Goal: Task Accomplishment & Management: Complete application form

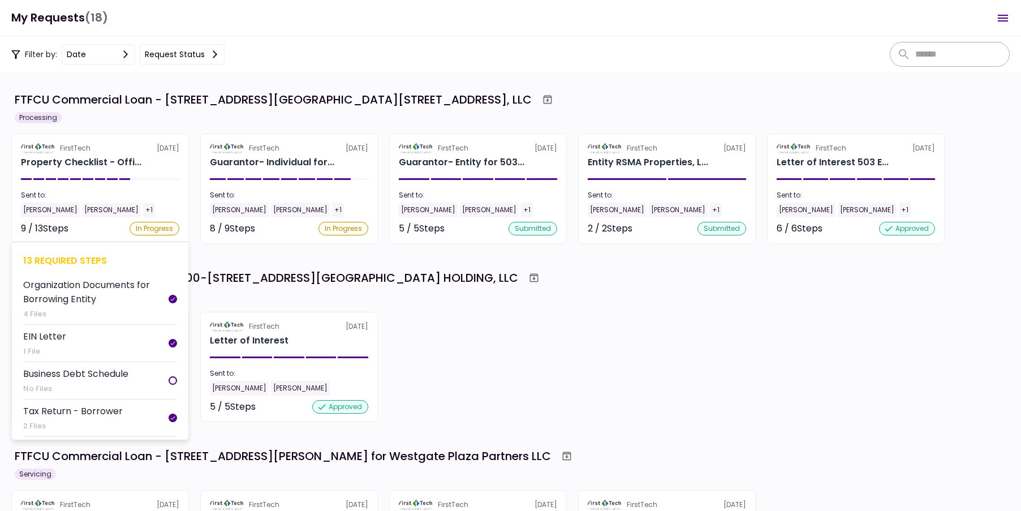
click at [93, 159] on div "Property Checklist - Offi..." at bounding box center [81, 162] width 120 height 14
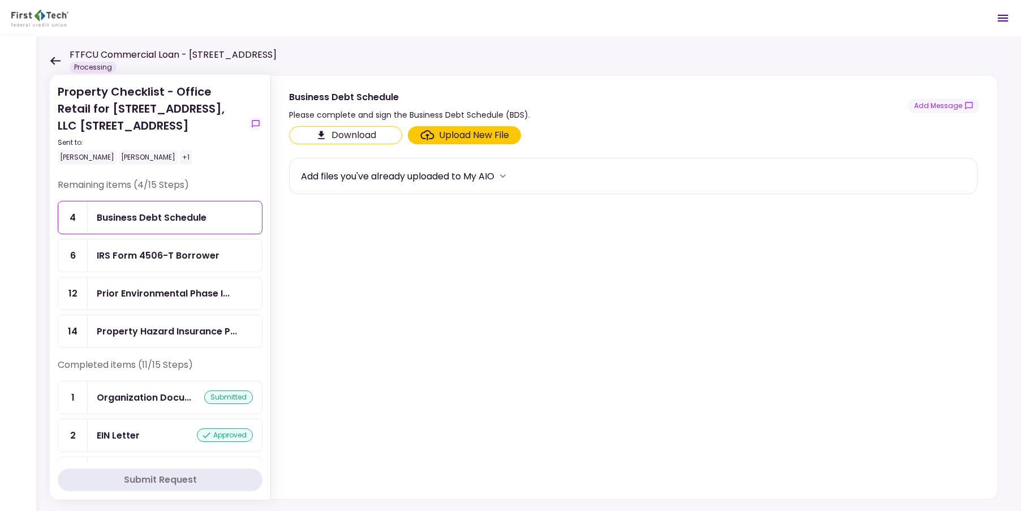
click at [192, 223] on div "Business Debt Schedule" at bounding box center [152, 217] width 110 height 14
click at [466, 137] on div "Upload New File" at bounding box center [474, 135] width 70 height 14
click at [0, 0] on input "Upload New File" at bounding box center [0, 0] width 0 height 0
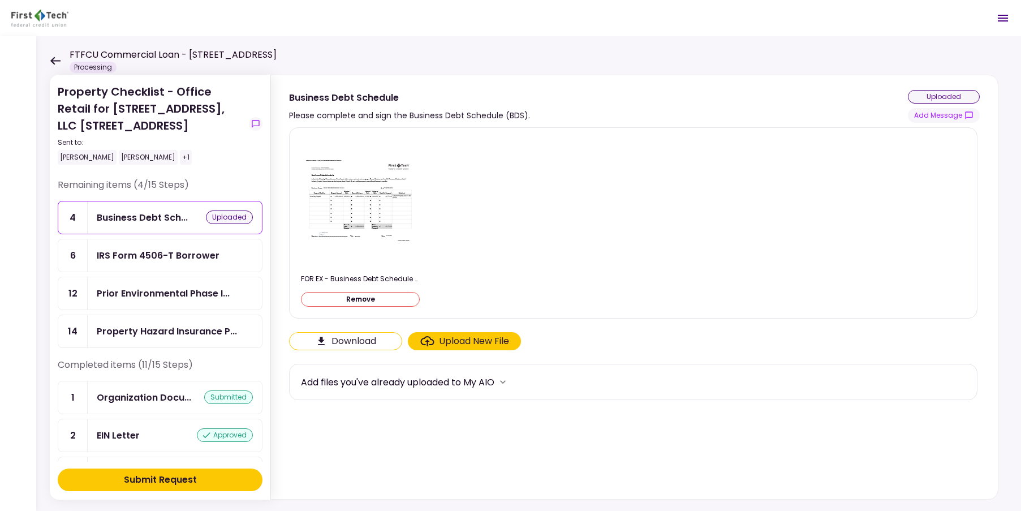
click at [225, 474] on button "Submit Request" at bounding box center [160, 479] width 205 height 23
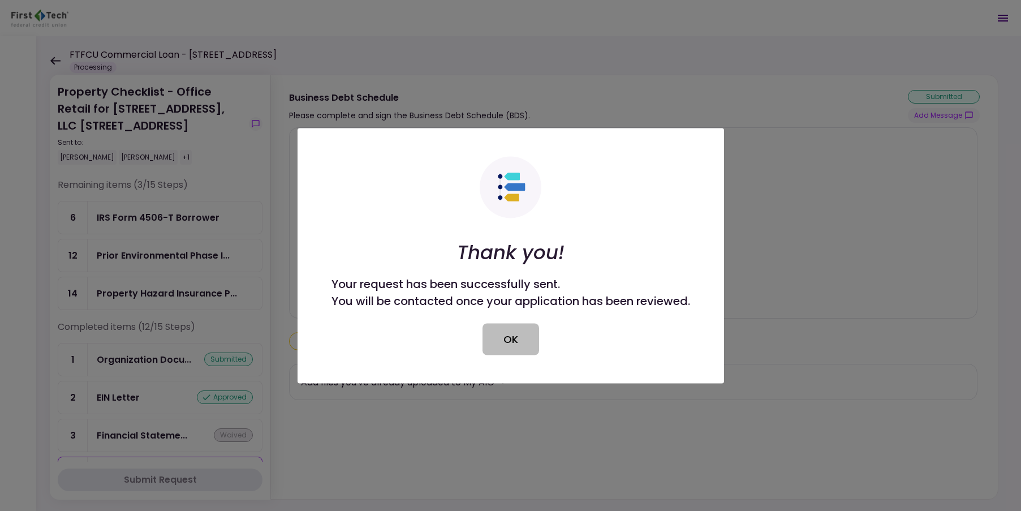
click at [515, 336] on button "OK" at bounding box center [510, 339] width 57 height 32
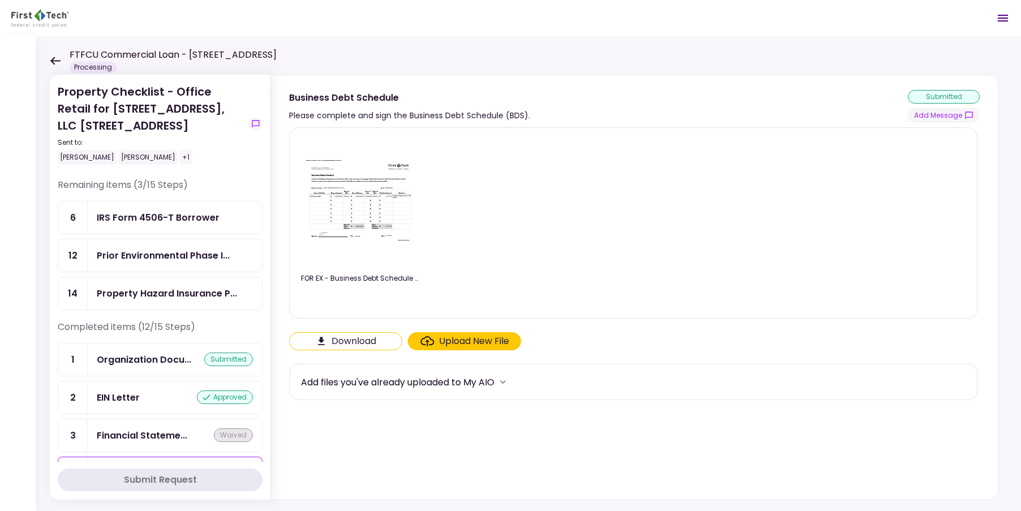
click at [154, 219] on div "IRS Form 4506-T Borrower" at bounding box center [158, 217] width 123 height 14
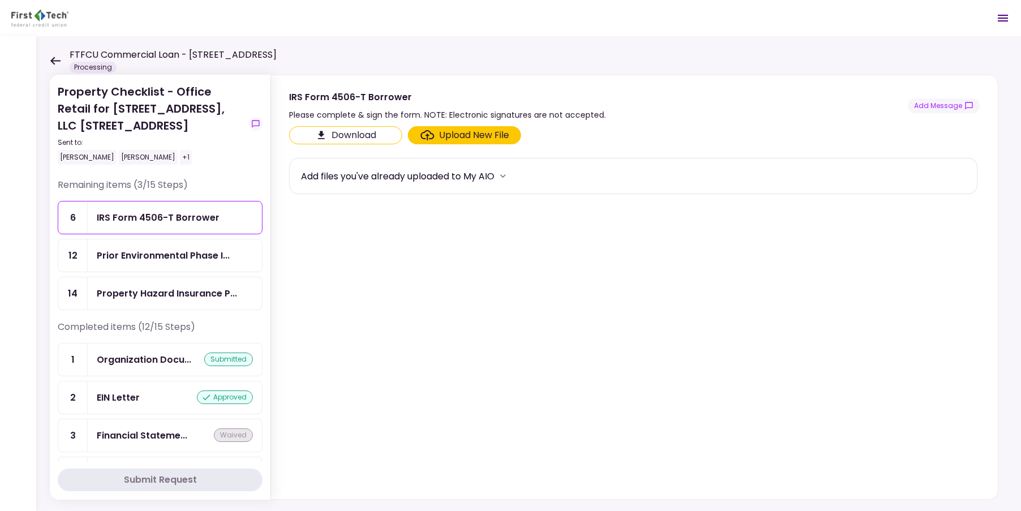
click at [439, 135] on div "Upload New File" at bounding box center [474, 135] width 70 height 14
click at [0, 0] on input "Upload New File" at bounding box center [0, 0] width 0 height 0
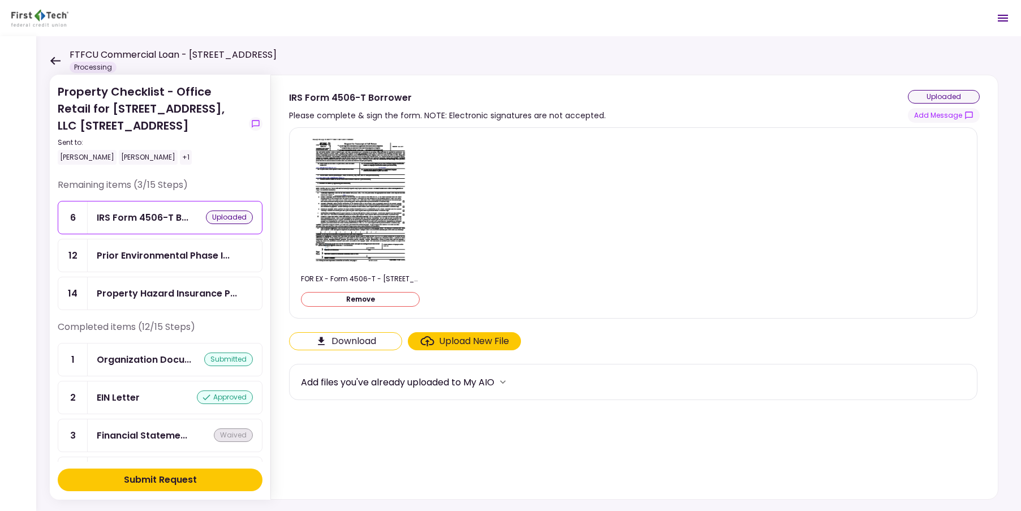
click at [214, 482] on button "Submit Request" at bounding box center [160, 479] width 205 height 23
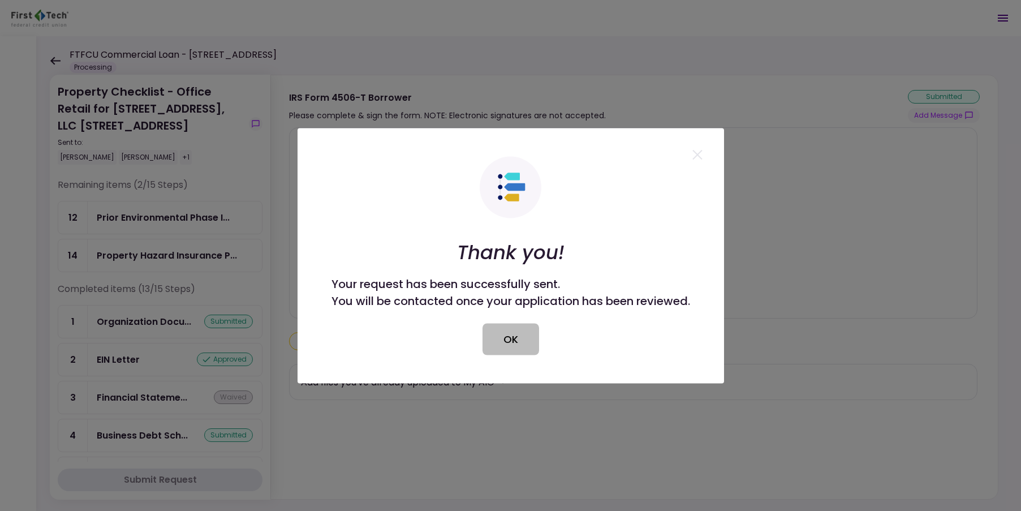
click at [508, 338] on button "OK" at bounding box center [510, 339] width 57 height 32
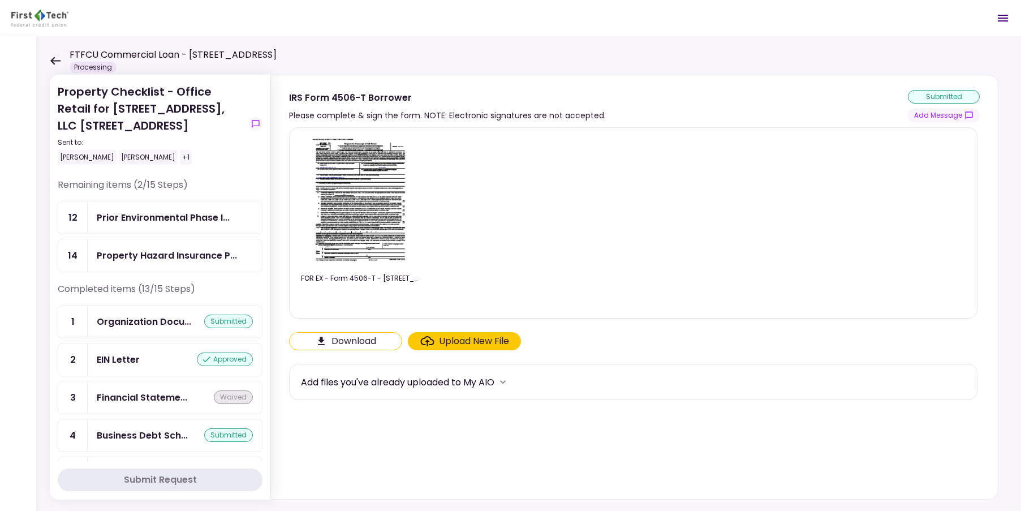
click at [54, 58] on icon at bounding box center [55, 61] width 10 height 8
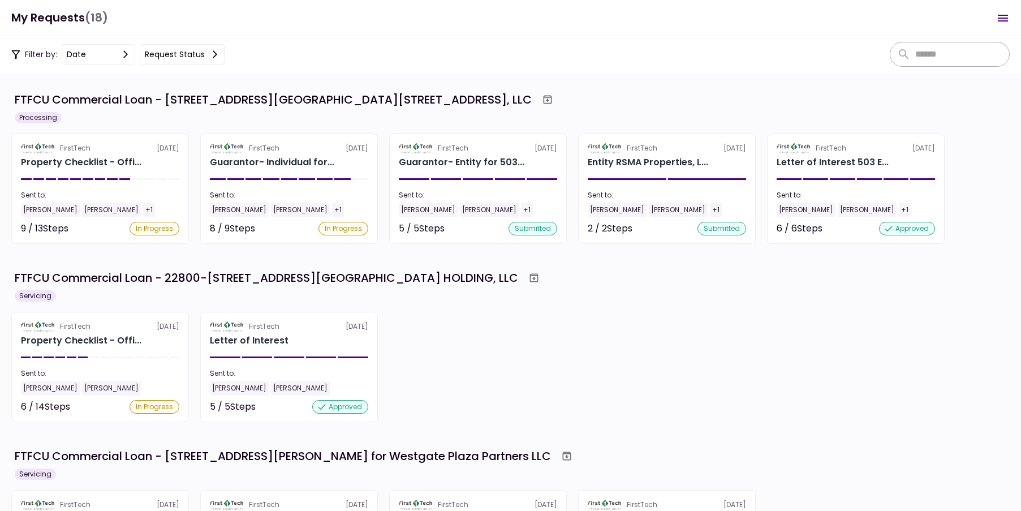
click at [112, 161] on div "Property Checklist - Offi..." at bounding box center [81, 162] width 120 height 14
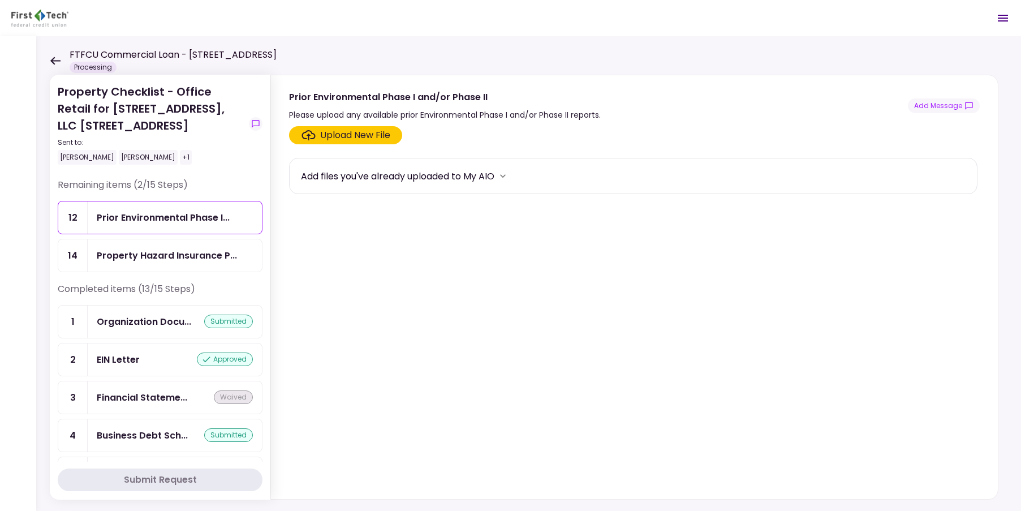
click at [53, 63] on icon at bounding box center [55, 61] width 10 height 8
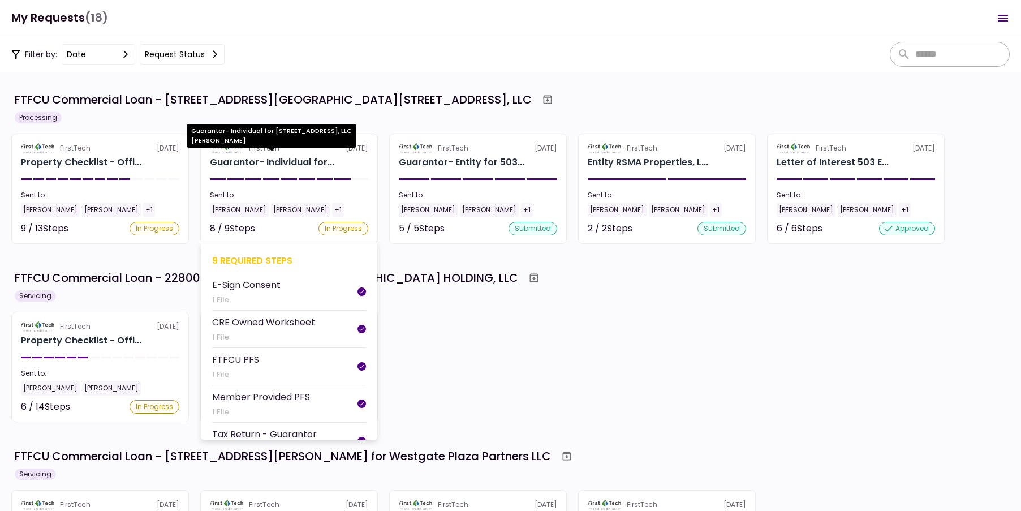
click at [309, 159] on div "Guarantor- Individual for..." at bounding box center [272, 162] width 124 height 14
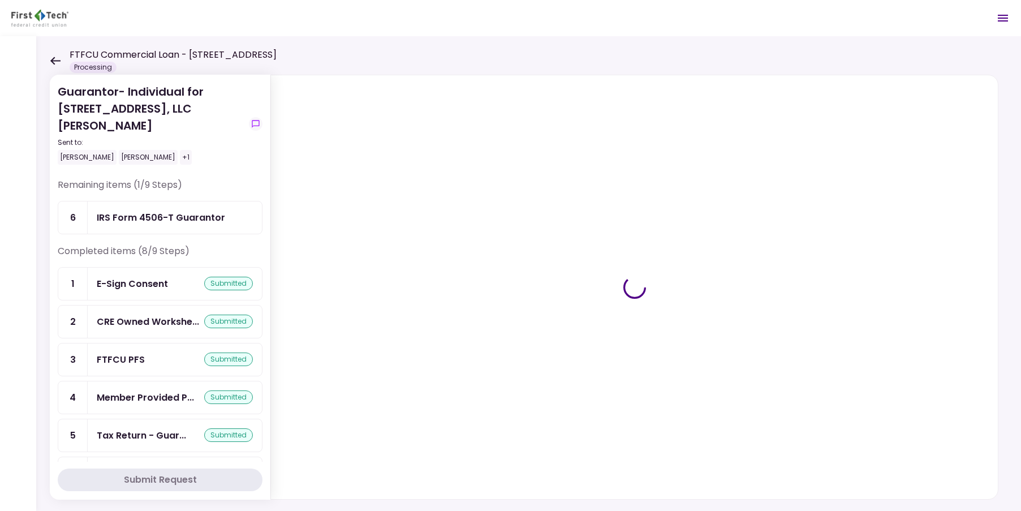
click at [165, 222] on div "IRS Form 4506-T Guarantor" at bounding box center [161, 217] width 128 height 14
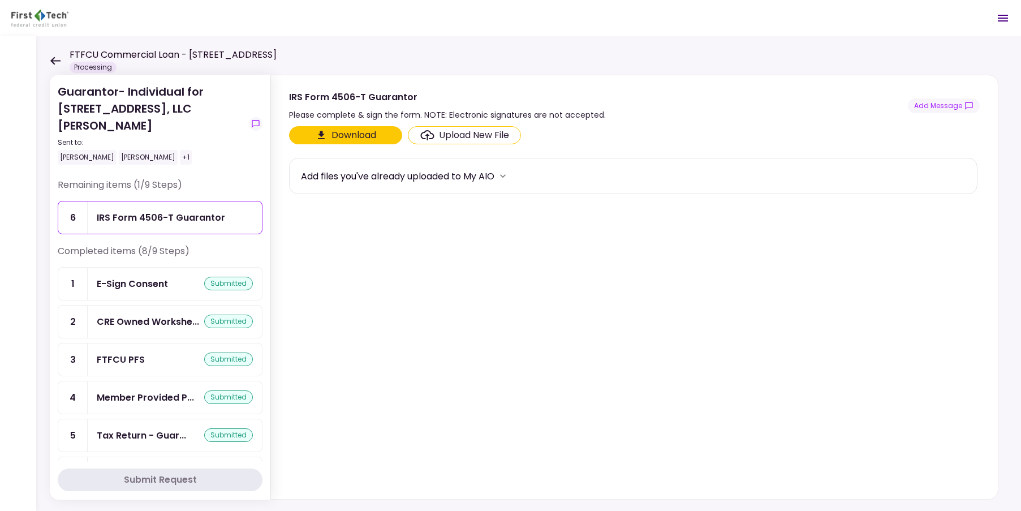
click at [464, 135] on div "Upload New File" at bounding box center [474, 135] width 70 height 14
click at [0, 0] on input "Upload New File" at bounding box center [0, 0] width 0 height 0
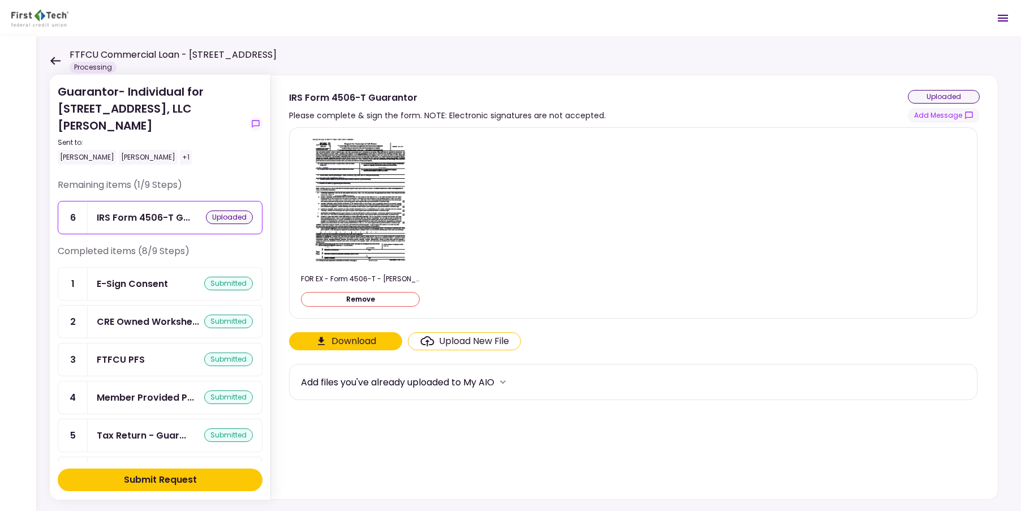
click at [175, 475] on div "Submit Request" at bounding box center [160, 480] width 73 height 14
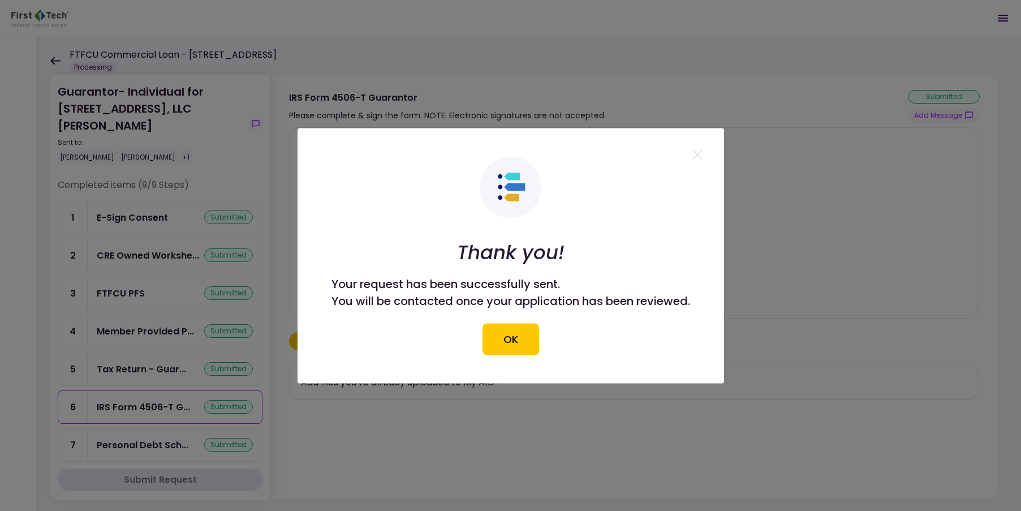
click at [526, 336] on button "OK" at bounding box center [510, 339] width 57 height 32
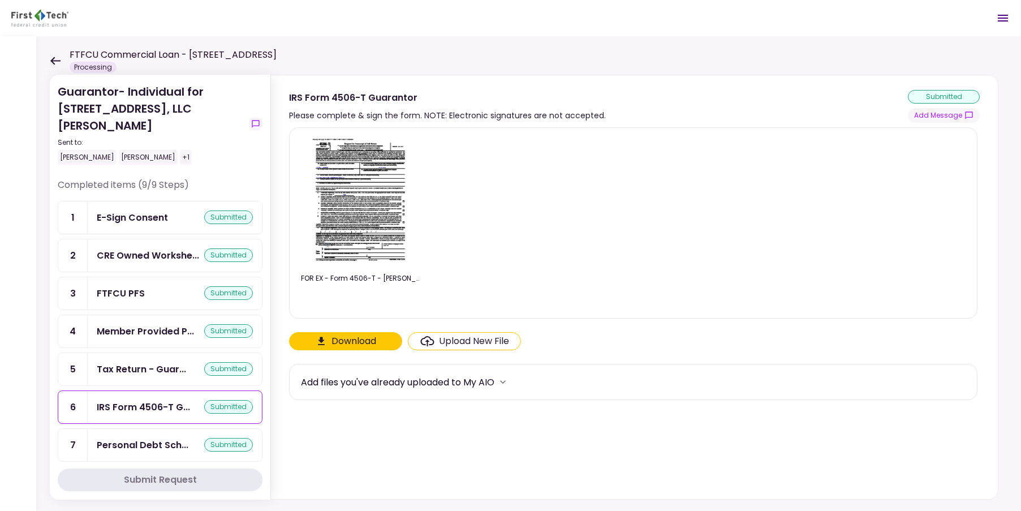
click at [54, 59] on icon at bounding box center [55, 61] width 11 height 8
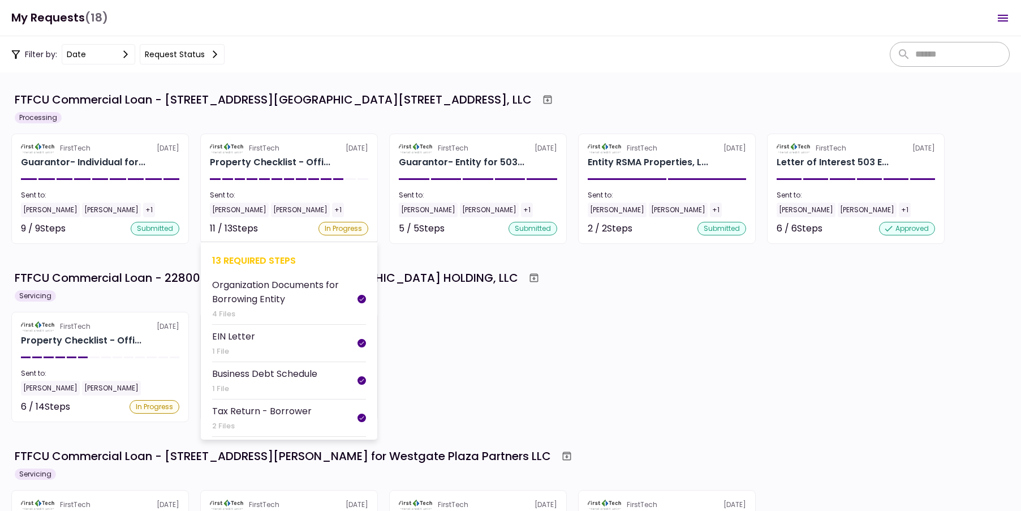
click at [306, 170] on section "FirstTech 18 Sep Property Checklist - Offi... Sent to: Jeremy Hamilton Aaron Ma…" at bounding box center [289, 188] width 178 height 110
